Goal: Information Seeking & Learning: Learn about a topic

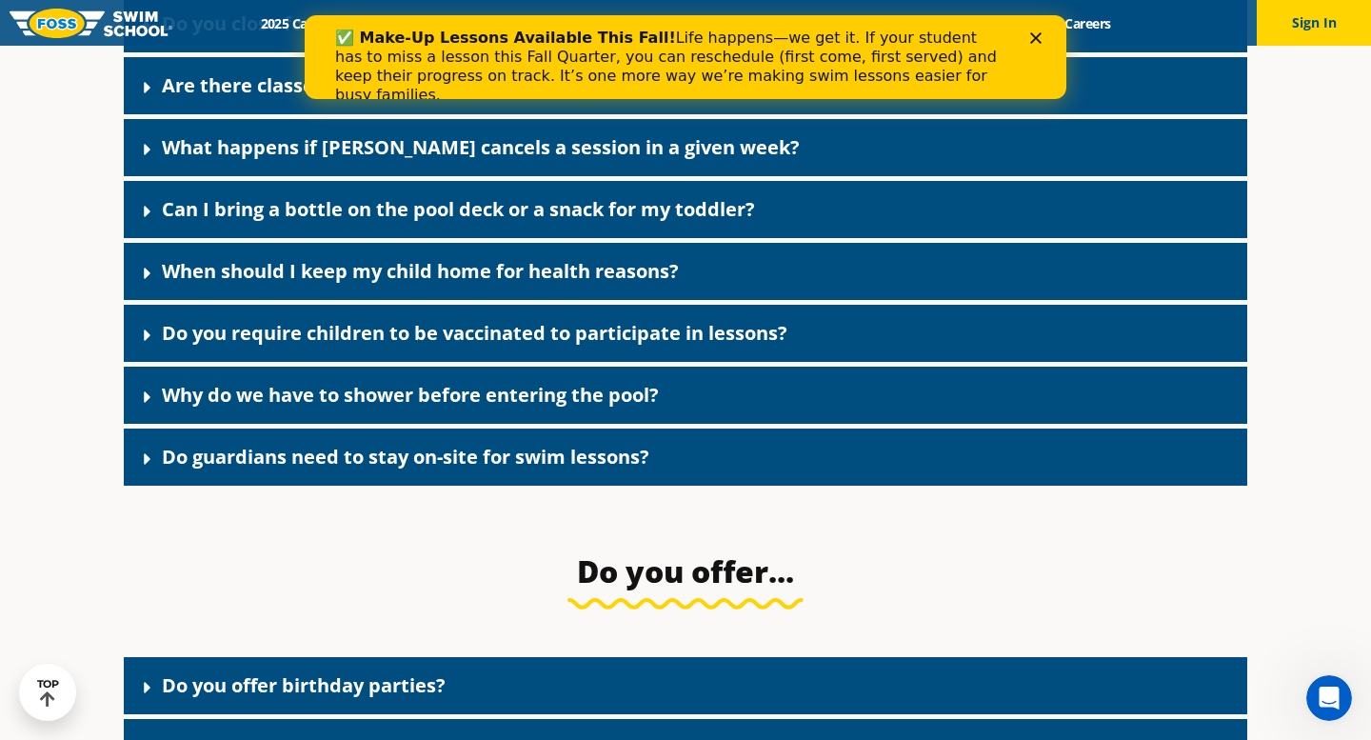
scroll to position [2853, 0]
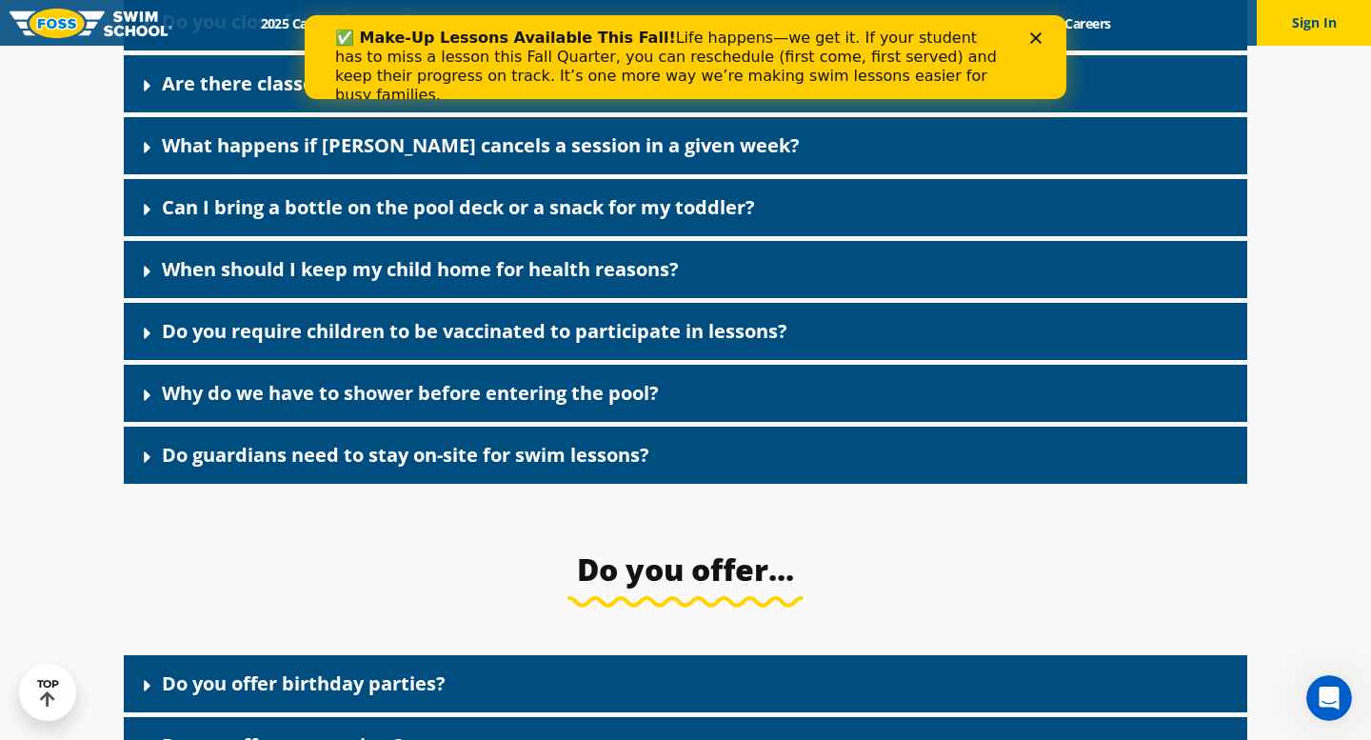
click at [457, 461] on link "Do guardians need to stay on-site for swim lessons?" at bounding box center [406, 455] width 488 height 26
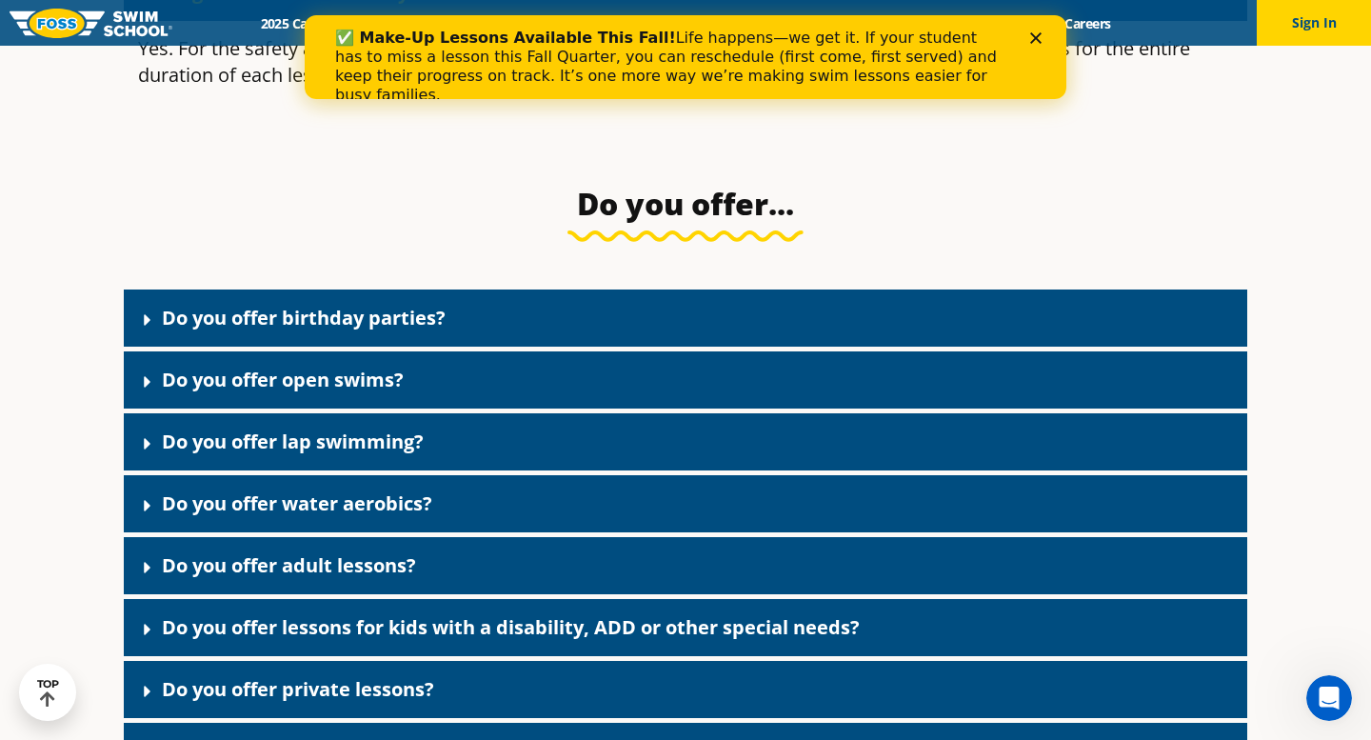
scroll to position [3318, 0]
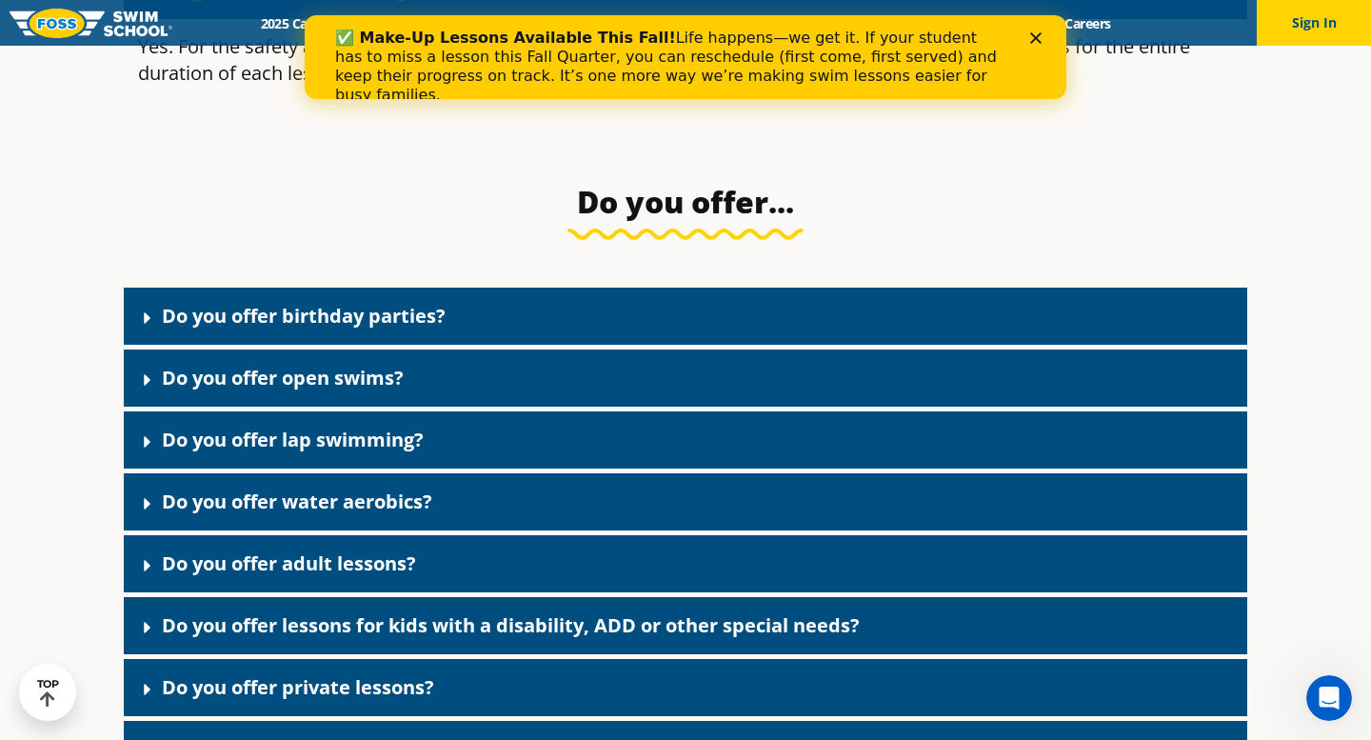
click at [376, 452] on link "Do you offer lap swimming?" at bounding box center [293, 440] width 262 height 26
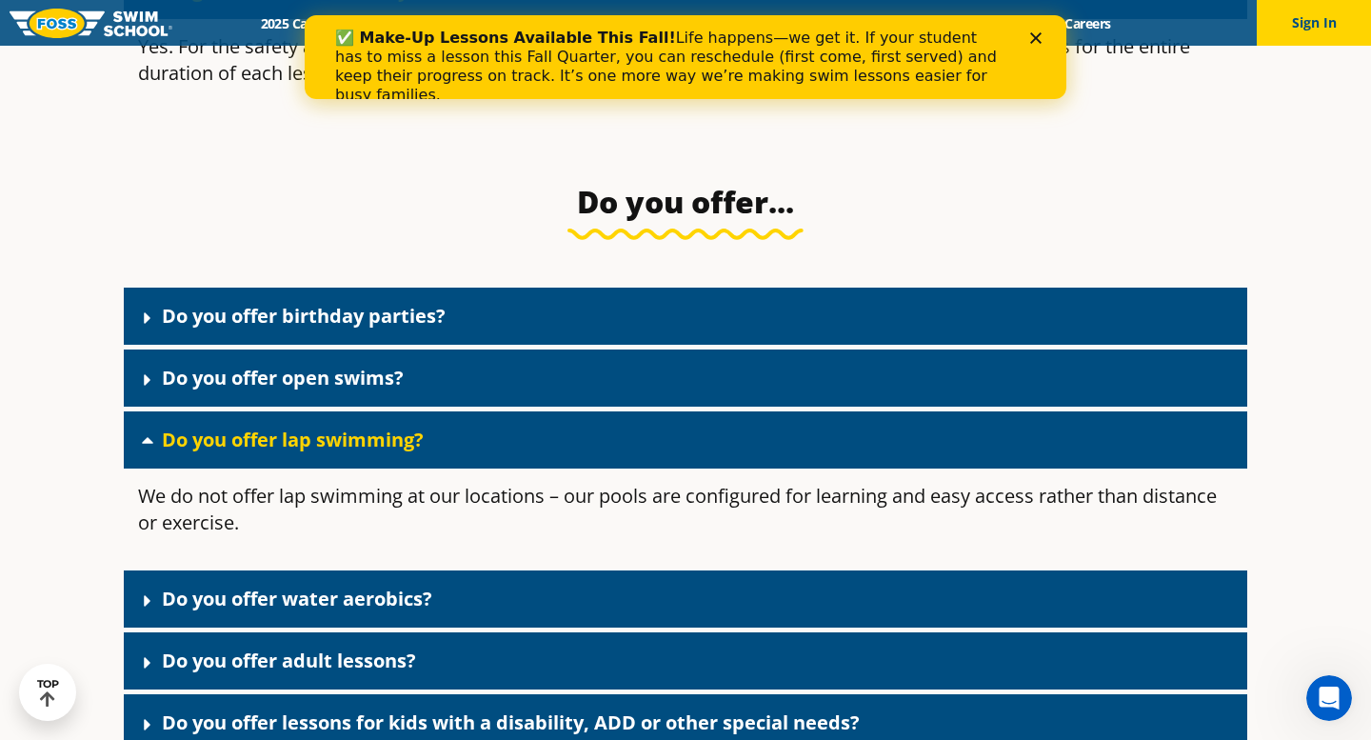
click at [358, 452] on link "Do you offer lap swimming?" at bounding box center [293, 440] width 262 height 26
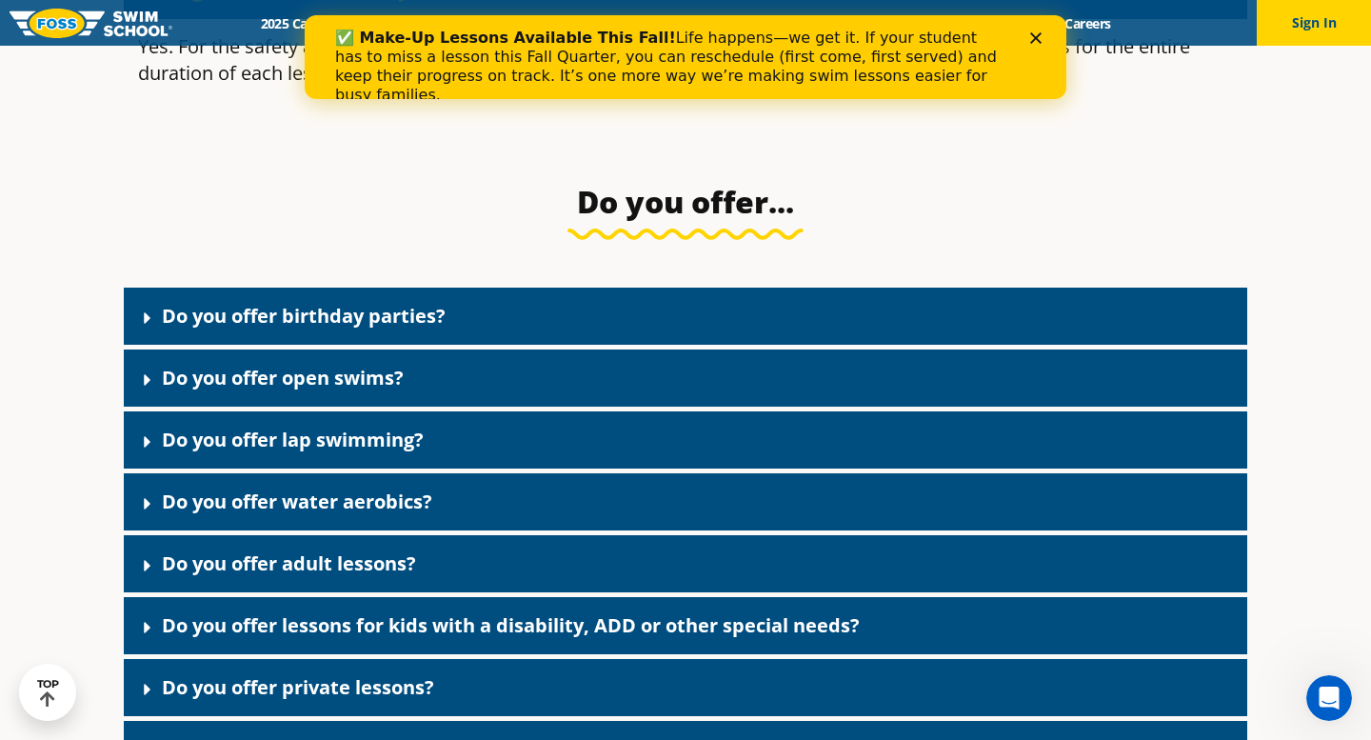
click at [352, 514] on link "Do you offer water aerobics?" at bounding box center [297, 502] width 270 height 26
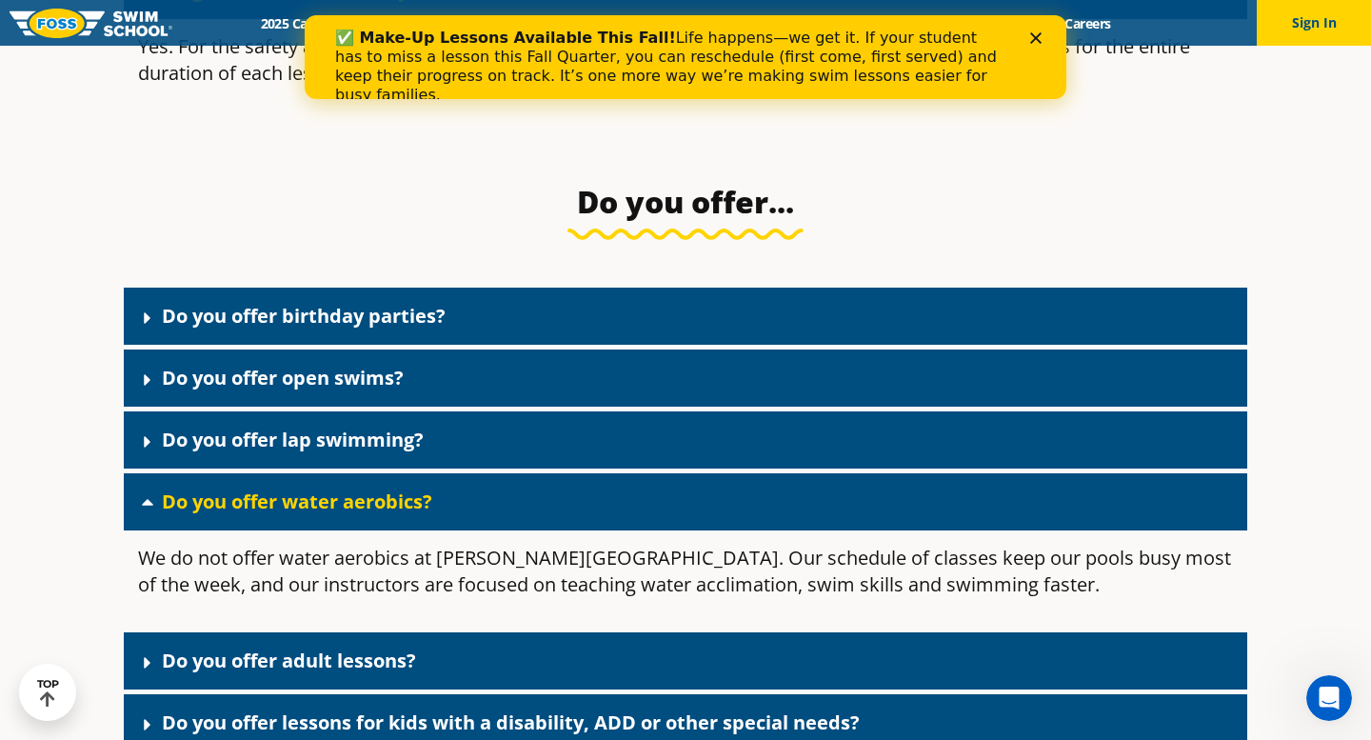
click at [352, 514] on link "Do you offer water aerobics?" at bounding box center [297, 502] width 270 height 26
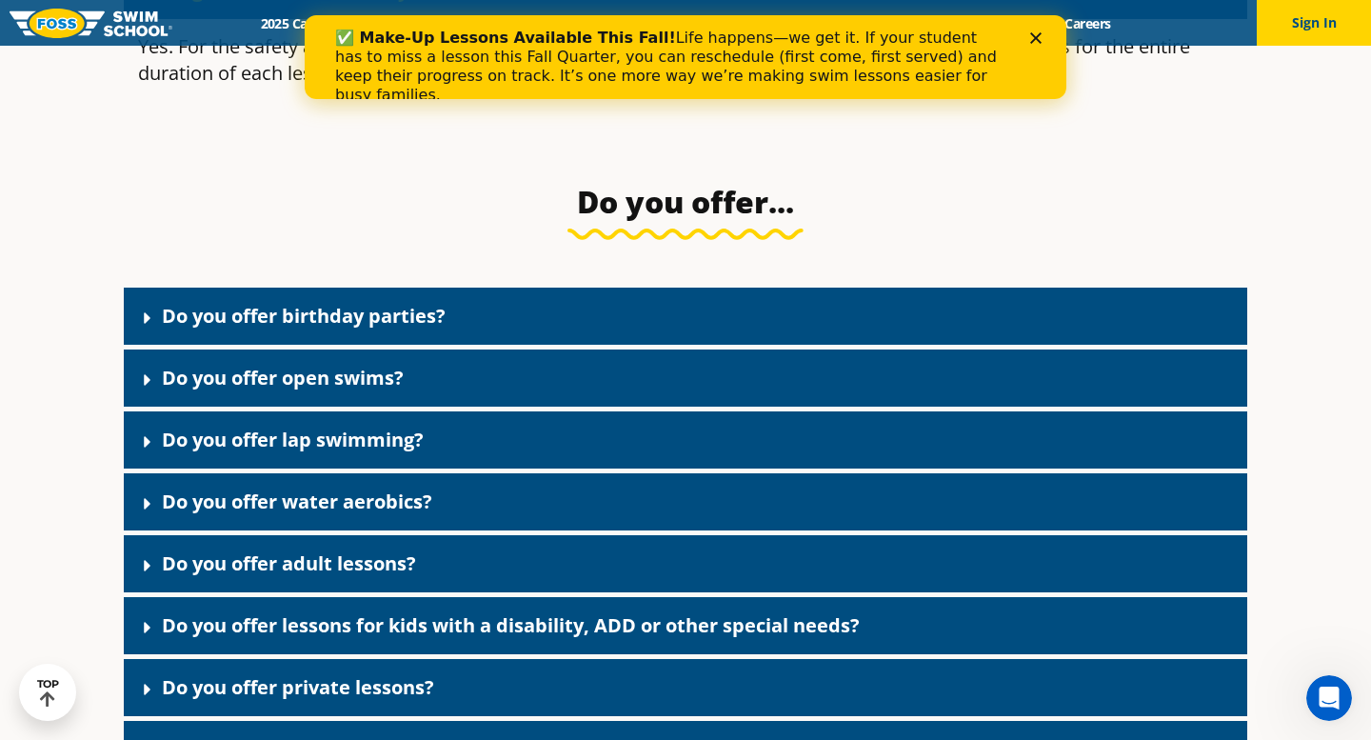
click at [345, 576] on link "Do you offer adult lessons?" at bounding box center [289, 563] width 254 height 26
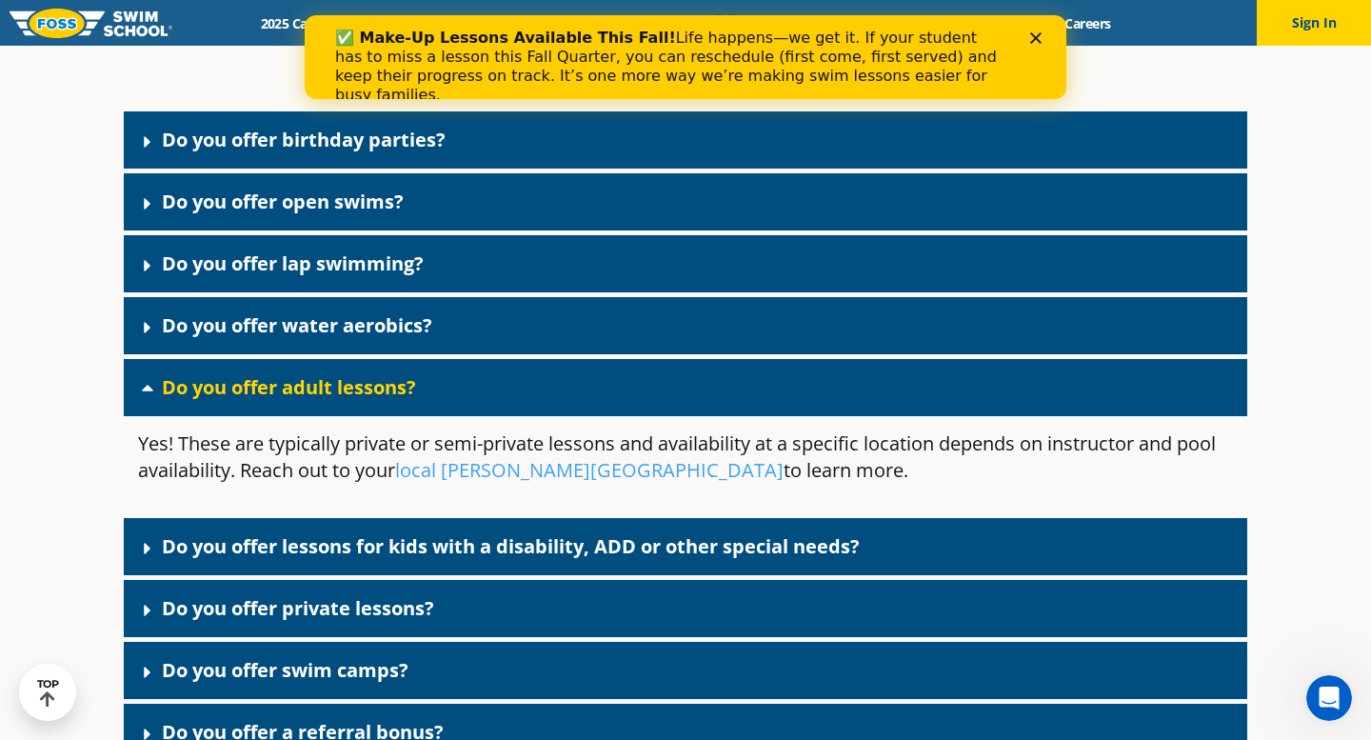
scroll to position [3497, 0]
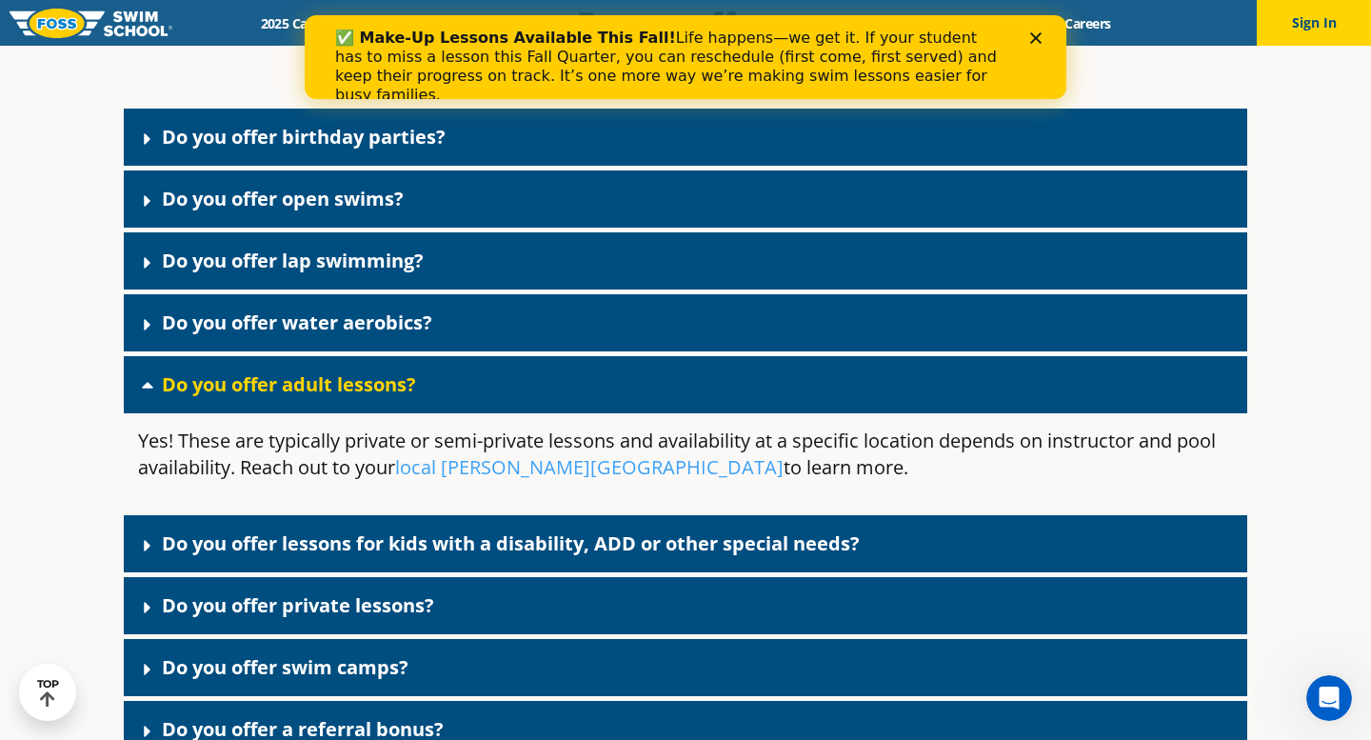
click at [397, 397] on link "Do you offer adult lessons?" at bounding box center [289, 384] width 254 height 26
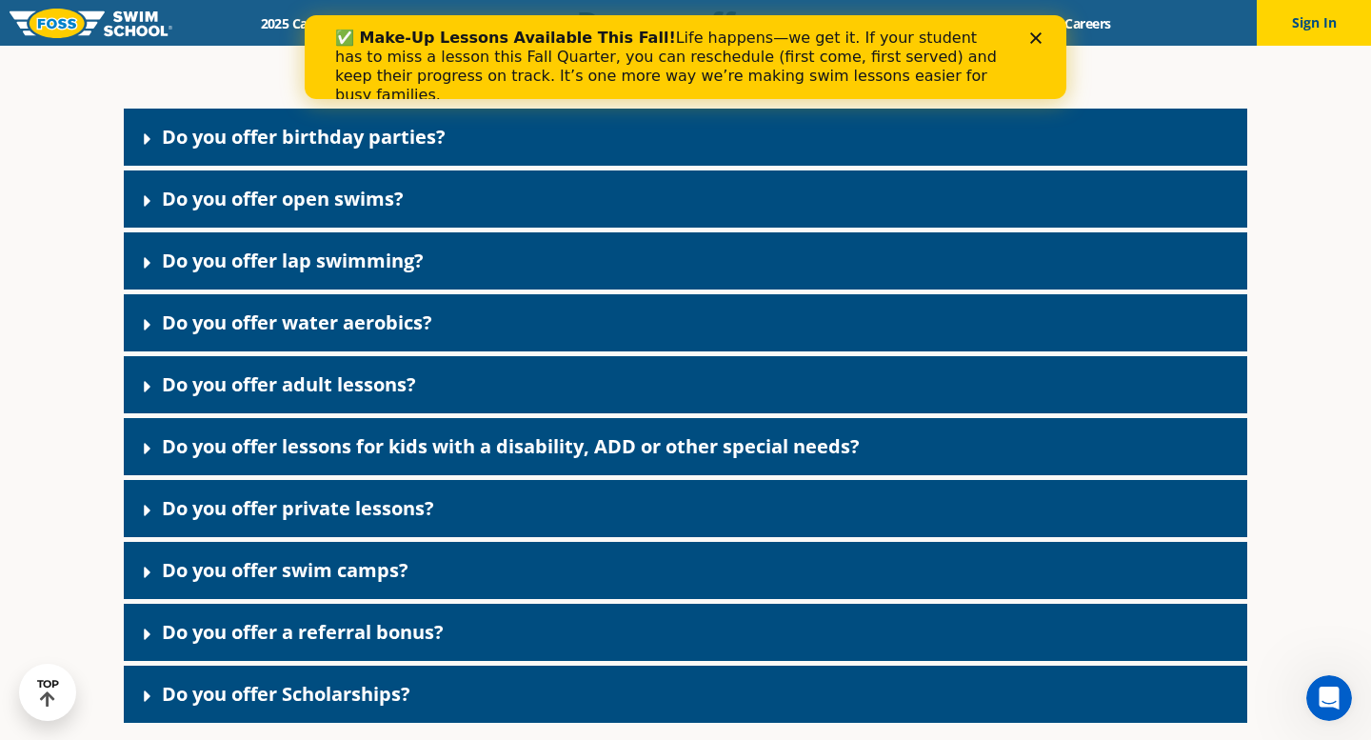
click at [392, 459] on link "Do you offer lessons for kids with a disability, ADD or other special needs?" at bounding box center [511, 446] width 698 height 26
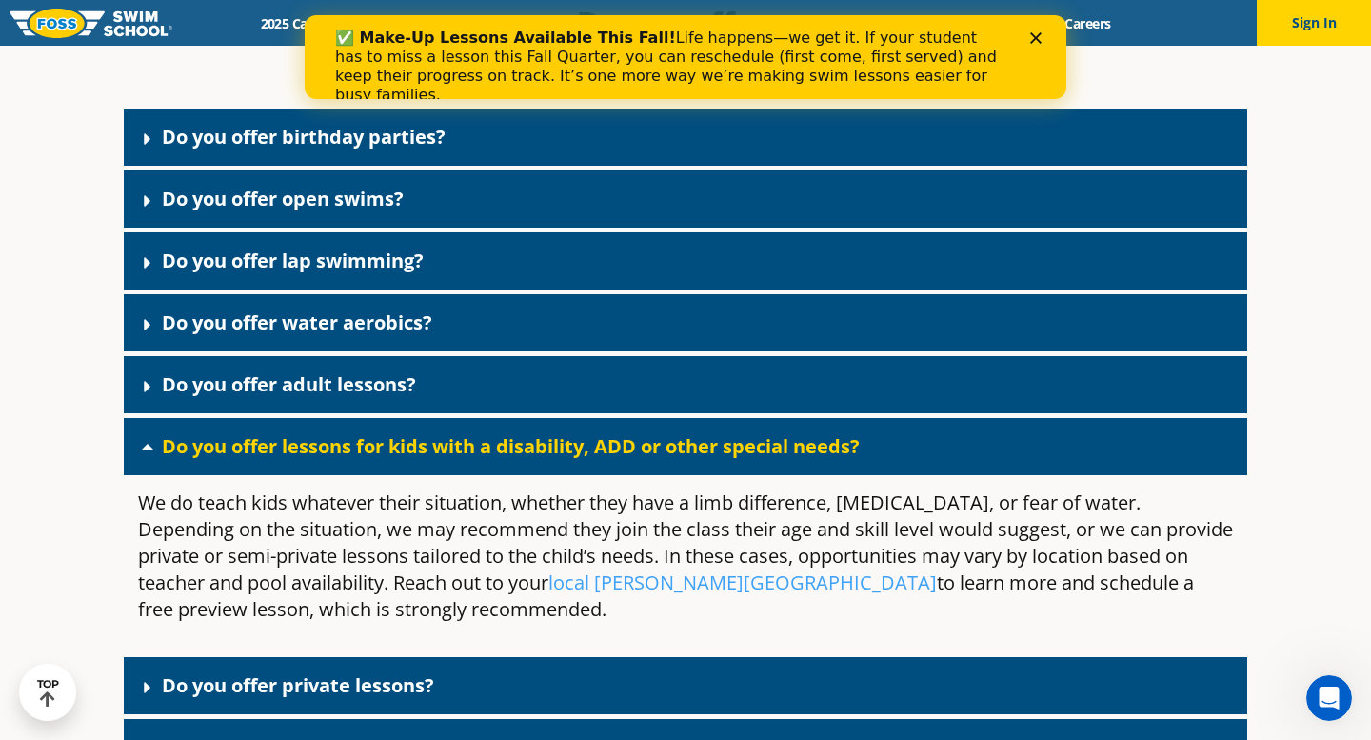
click at [392, 459] on link "Do you offer lessons for kids with a disability, ADD or other special needs?" at bounding box center [511, 446] width 698 height 26
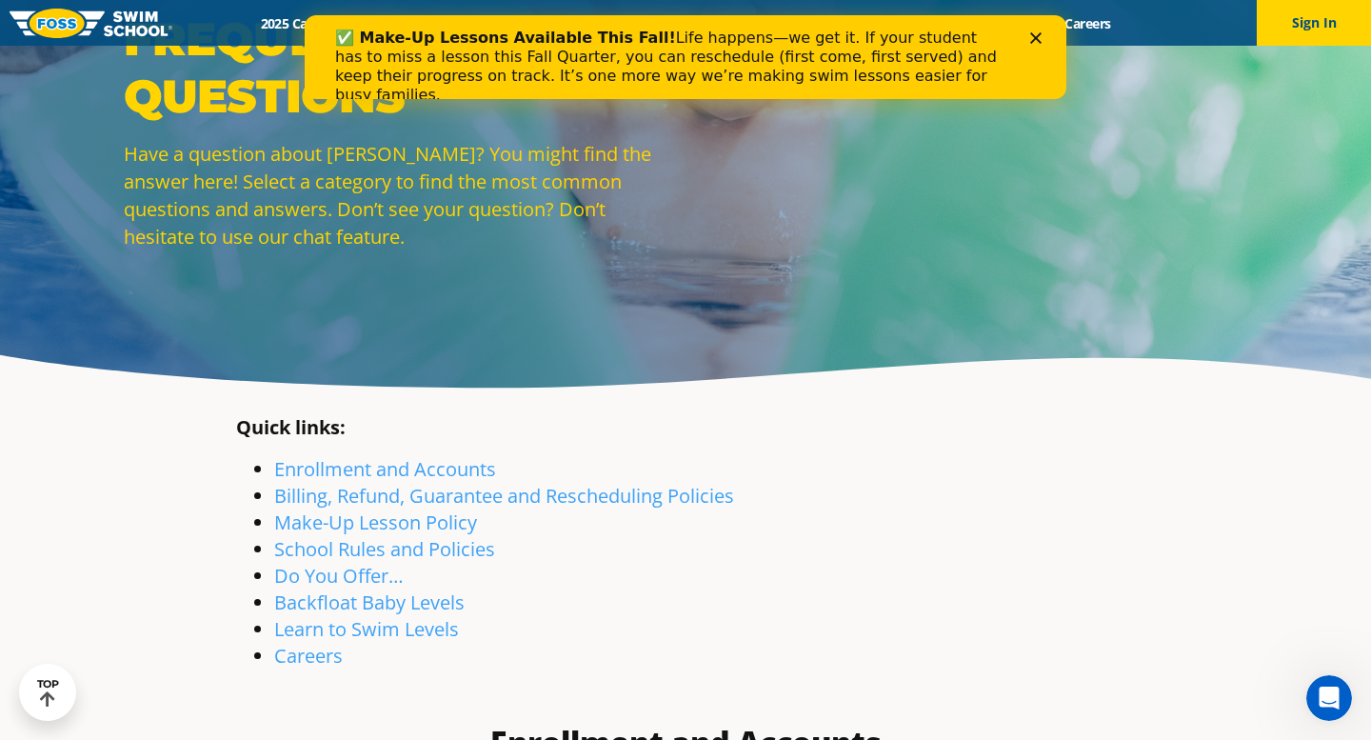
scroll to position [0, 0]
